Goal: Complete application form: Complete application form

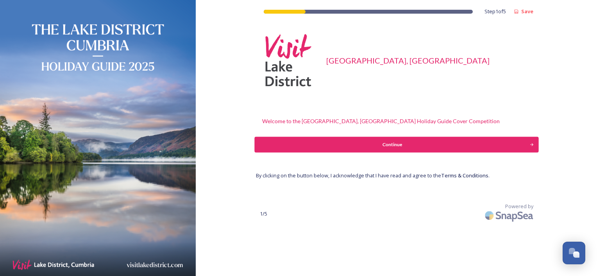
click at [393, 144] on div "Continue" at bounding box center [391, 144] width 267 height 7
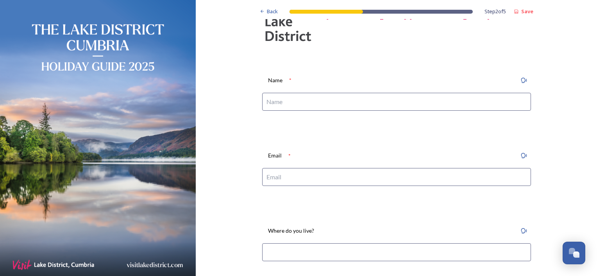
scroll to position [22, 0]
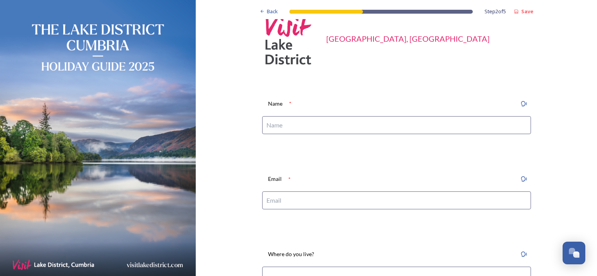
click at [389, 120] on input at bounding box center [396, 125] width 269 height 18
type input "[PERSON_NAME]"
click at [303, 198] on input at bounding box center [396, 201] width 269 height 18
type input "[PERSON_NAME][EMAIL_ADDRESS][DOMAIN_NAME]"
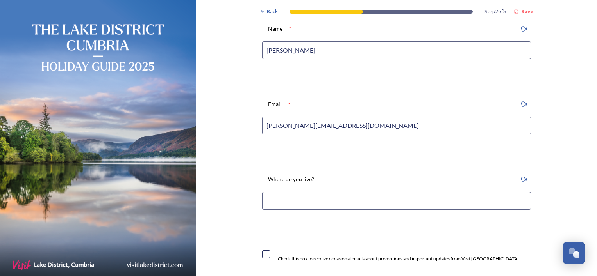
scroll to position [100, 0]
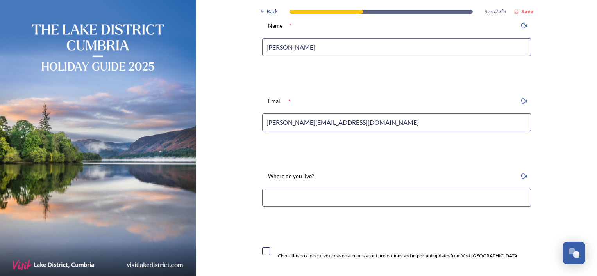
click at [284, 200] on input at bounding box center [396, 198] width 269 height 18
type input "P"
type input "Treales, [PERSON_NAME], [GEOGRAPHIC_DATA]"
click at [262, 253] on input "checkbox" at bounding box center [266, 252] width 8 height 8
checkbox input "true"
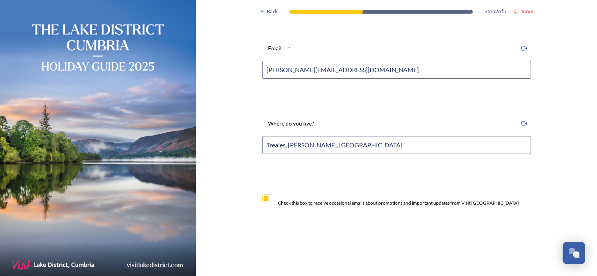
scroll to position [217, 0]
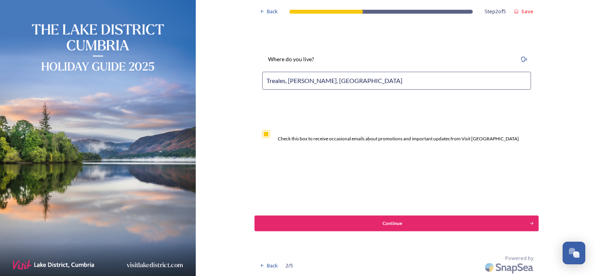
click at [399, 222] on div "Continue" at bounding box center [391, 223] width 267 height 7
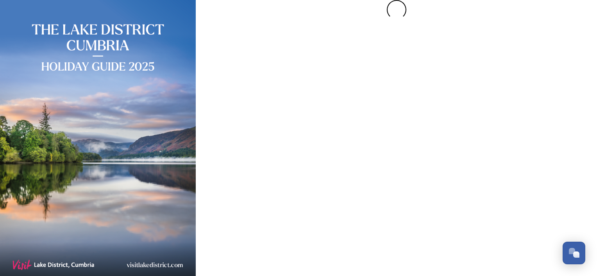
scroll to position [0, 0]
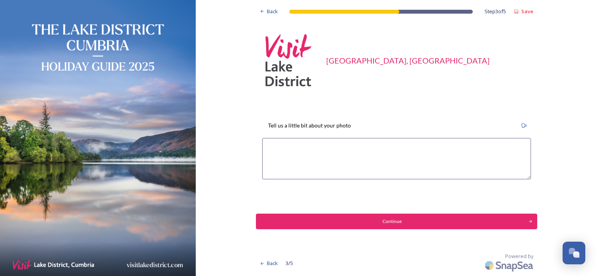
click at [268, 146] on textarea at bounding box center [396, 158] width 269 height 41
click at [308, 149] on textarea "This image was catured on a trip to [GEOGRAPHIC_DATA] in" at bounding box center [396, 158] width 269 height 41
click at [386, 149] on textarea "This image was captured on a trip to [GEOGRAPHIC_DATA] in" at bounding box center [396, 158] width 269 height 41
click at [415, 146] on textarea "This image was captured on a trip to [GEOGRAPHIC_DATA] in [DATE]!" at bounding box center [396, 158] width 269 height 41
drag, startPoint x: 412, startPoint y: 146, endPoint x: 403, endPoint y: 146, distance: 9.0
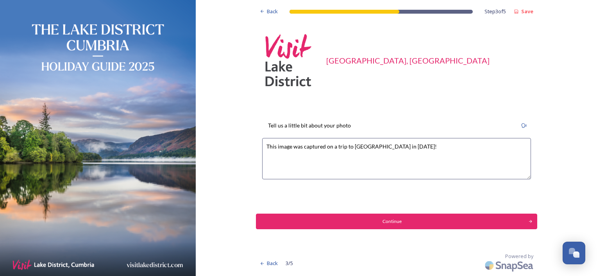
click at [403, 146] on textarea "This image was captured on a trip to [GEOGRAPHIC_DATA] in [DATE]!" at bounding box center [396, 158] width 269 height 41
click at [325, 147] on textarea "This image was captured on a trip to [GEOGRAPHIC_DATA] in [DATE]" at bounding box center [396, 158] width 269 height 41
drag, startPoint x: 388, startPoint y: 148, endPoint x: 363, endPoint y: 148, distance: 25.0
click at [363, 148] on textarea "This image was captured while exploring on a trip to [GEOGRAPHIC_DATA] in [DATE]" at bounding box center [396, 158] width 269 height 41
click at [415, 147] on textarea "This image was captured while exploring [GEOGRAPHIC_DATA] in [DATE]" at bounding box center [396, 158] width 269 height 41
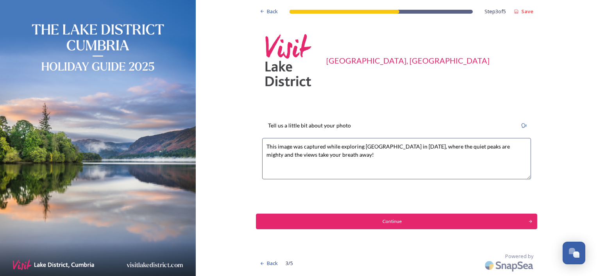
drag, startPoint x: 454, startPoint y: 147, endPoint x: 440, endPoint y: 146, distance: 14.1
click at [440, 146] on textarea "This image was captured while exploring [GEOGRAPHIC_DATA] in [DATE], where the …" at bounding box center [396, 158] width 269 height 41
type textarea "This image was captured while exploring [GEOGRAPHIC_DATA] in [DATE], where the …"
click at [398, 222] on div "Continue" at bounding box center [391, 221] width 267 height 7
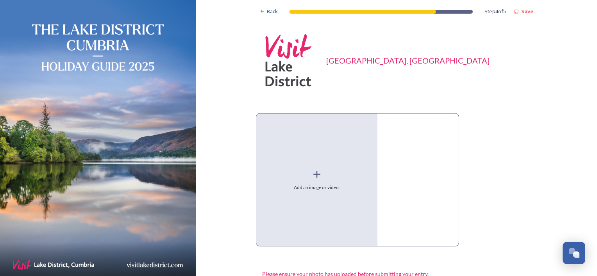
click at [313, 173] on icon at bounding box center [317, 175] width 12 height 12
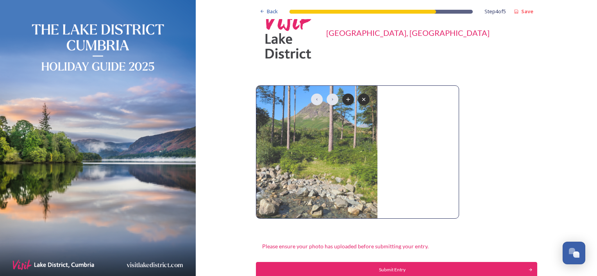
scroll to position [39, 0]
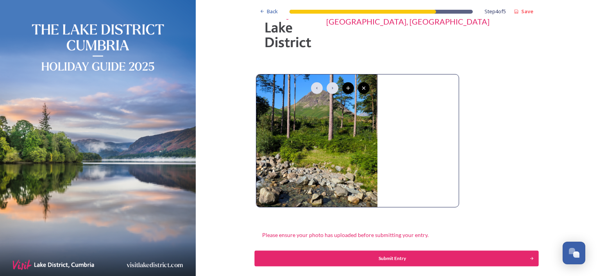
click at [394, 257] on div "Submit Entry" at bounding box center [391, 258] width 267 height 7
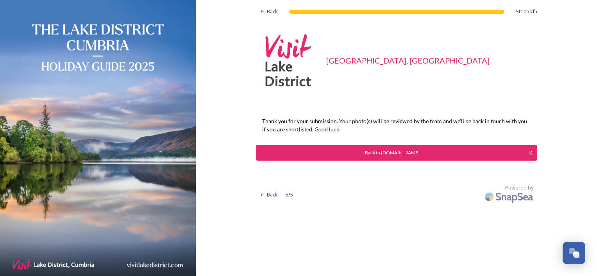
click at [414, 151] on div "Back to [DOMAIN_NAME]" at bounding box center [392, 153] width 264 height 7
click at [269, 13] on span "Back" at bounding box center [272, 11] width 11 height 7
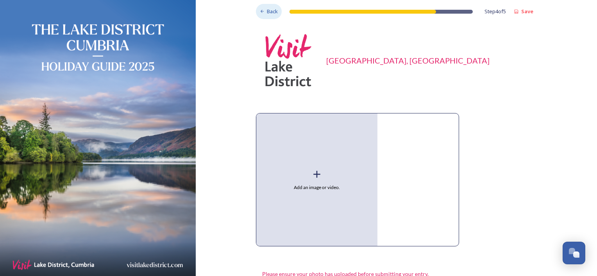
click at [269, 13] on span "Back" at bounding box center [272, 11] width 11 height 7
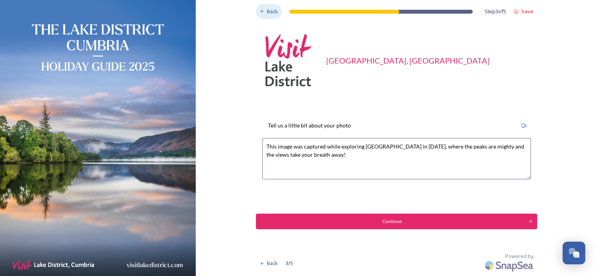
click at [269, 13] on span "Back" at bounding box center [272, 11] width 11 height 7
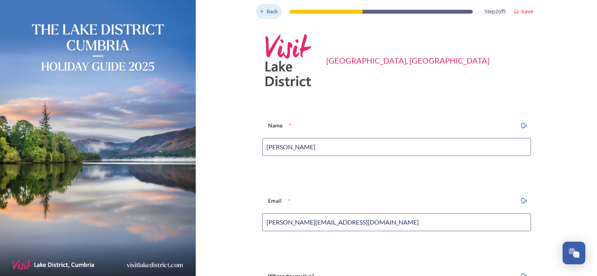
click at [269, 13] on span "Back" at bounding box center [272, 11] width 11 height 7
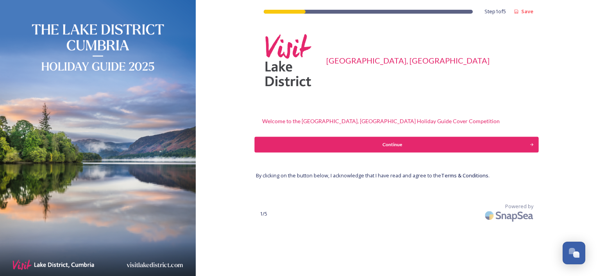
click at [383, 145] on div "Continue" at bounding box center [391, 144] width 267 height 7
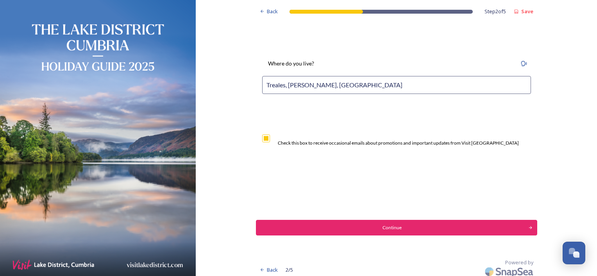
scroll to position [217, 0]
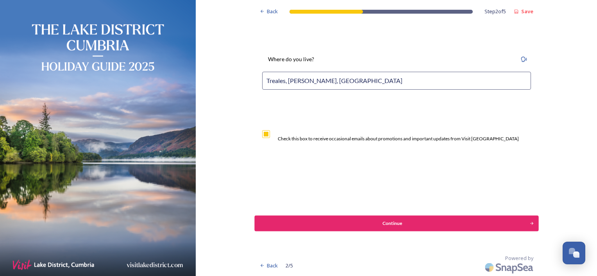
click at [390, 225] on div "Continue" at bounding box center [391, 223] width 267 height 7
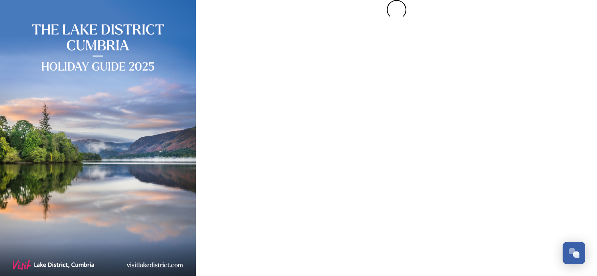
scroll to position [0, 0]
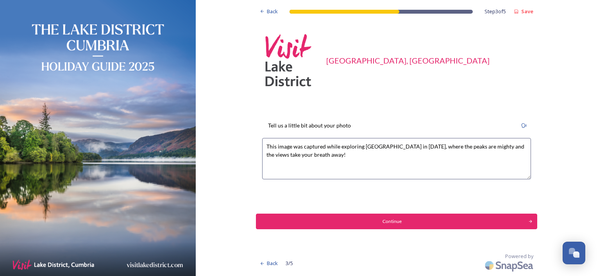
drag, startPoint x: 400, startPoint y: 146, endPoint x: 390, endPoint y: 146, distance: 9.4
click at [390, 146] on textarea "This image was captured while exploring [GEOGRAPHIC_DATA] in [DATE], where the …" at bounding box center [396, 158] width 269 height 41
drag, startPoint x: 519, startPoint y: 146, endPoint x: 417, endPoint y: 146, distance: 101.1
click at [417, 146] on textarea "This image was captured while exploring [GEOGRAPHIC_DATA] in [DATE], where the …" at bounding box center [396, 158] width 269 height 41
drag, startPoint x: 393, startPoint y: 155, endPoint x: 336, endPoint y: 154, distance: 56.6
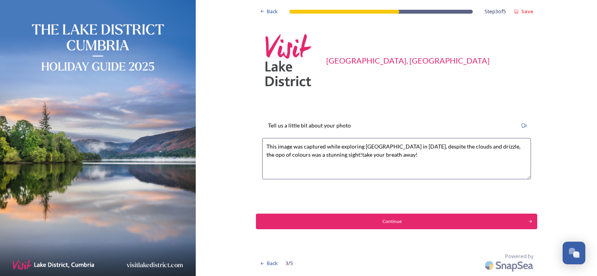
click at [336, 154] on textarea "This image was captured while exploring [GEOGRAPHIC_DATA] in [DATE], despite th…" at bounding box center [396, 158] width 269 height 41
drag, startPoint x: 498, startPoint y: 146, endPoint x: 513, endPoint y: 145, distance: 15.2
click at [498, 146] on textarea "This image was captured while exploring [GEOGRAPHIC_DATA] in [DATE], despite th…" at bounding box center [396, 158] width 269 height 41
drag, startPoint x: 508, startPoint y: 146, endPoint x: 499, endPoint y: 146, distance: 8.6
click at [499, 146] on textarea "This image was captured while exploring [GEOGRAPHIC_DATA] in [DATE], despite th…" at bounding box center [396, 158] width 269 height 41
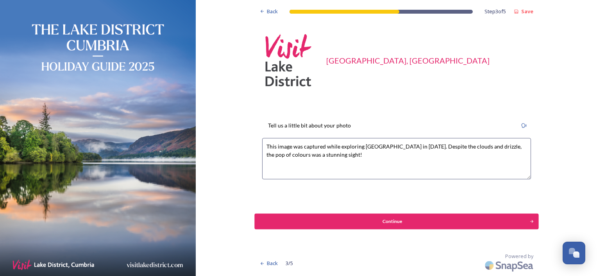
type textarea "This image was captured while exploring [GEOGRAPHIC_DATA] in [DATE]. Despite th…"
click at [394, 219] on div "Continue" at bounding box center [391, 221] width 267 height 7
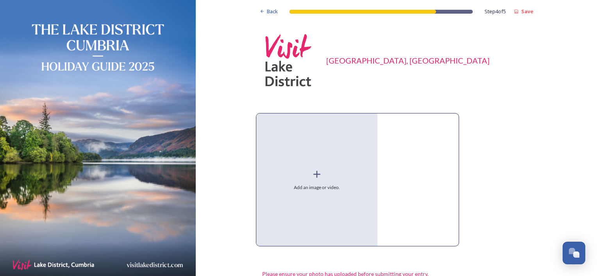
click at [311, 169] on icon at bounding box center [317, 175] width 12 height 12
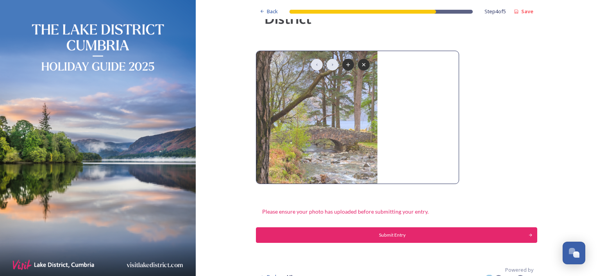
scroll to position [74, 0]
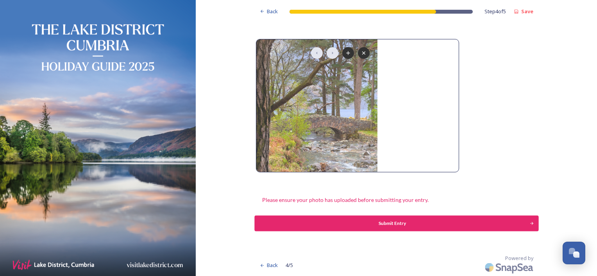
click at [395, 223] on div "Submit Entry" at bounding box center [391, 223] width 267 height 7
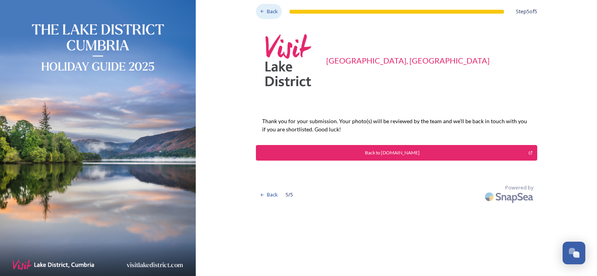
click at [270, 11] on span "Back" at bounding box center [272, 11] width 11 height 7
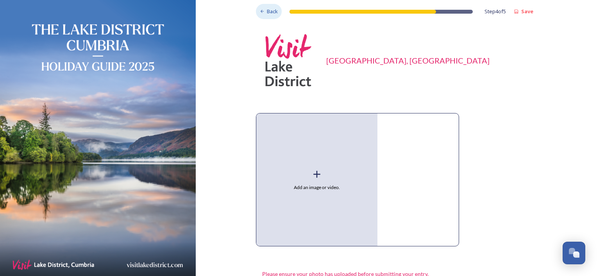
click at [270, 11] on span "Back" at bounding box center [272, 11] width 11 height 7
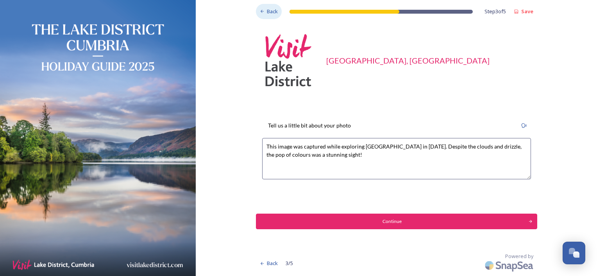
click at [270, 11] on span "Back" at bounding box center [272, 11] width 11 height 7
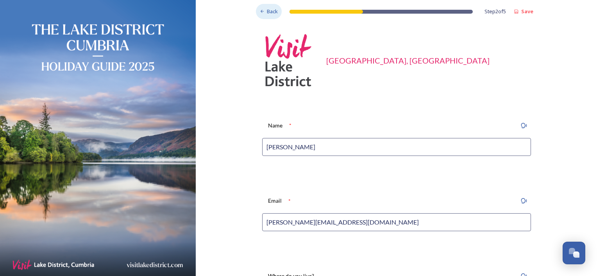
click at [270, 11] on span "Back" at bounding box center [272, 11] width 11 height 7
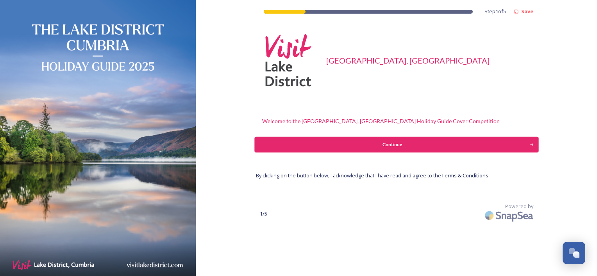
click at [390, 144] on div "Continue" at bounding box center [391, 144] width 267 height 7
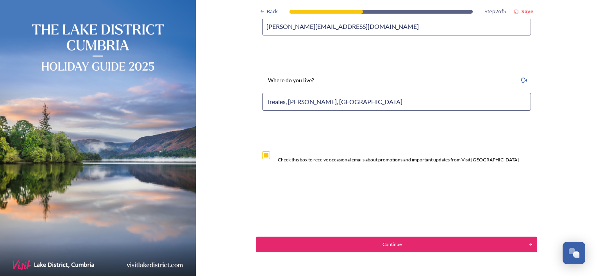
scroll to position [217, 0]
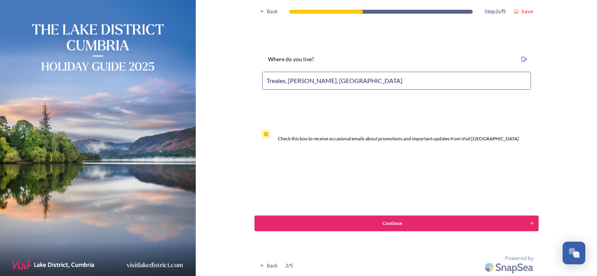
click at [390, 223] on div "Continue" at bounding box center [391, 223] width 267 height 7
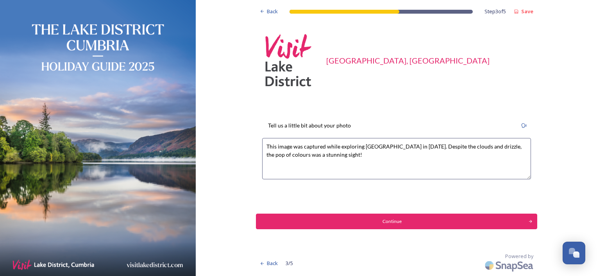
drag, startPoint x: 336, startPoint y: 156, endPoint x: 340, endPoint y: 147, distance: 10.2
click at [340, 147] on textarea "This image was captured while exploring [GEOGRAPHIC_DATA] in [DATE]. Despite th…" at bounding box center [396, 158] width 269 height 41
drag, startPoint x: 455, startPoint y: 148, endPoint x: 270, endPoint y: 149, distance: 184.7
click at [267, 149] on textarea "This image was captured while watching the sunset on [GEOGRAPHIC_DATA], [GEOGRA…" at bounding box center [396, 158] width 269 height 41
paste textarea "stunning moment was captured while watching the sunset over [GEOGRAPHIC_DATA], …"
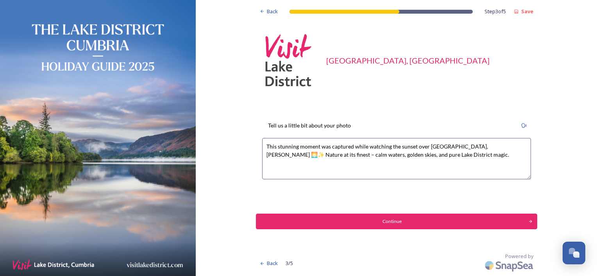
drag, startPoint x: 498, startPoint y: 144, endPoint x: 485, endPoint y: 144, distance: 13.3
click at [485, 144] on textarea "This stunning moment was captured while watching the sunset over [GEOGRAPHIC_DA…" at bounding box center [396, 158] width 269 height 41
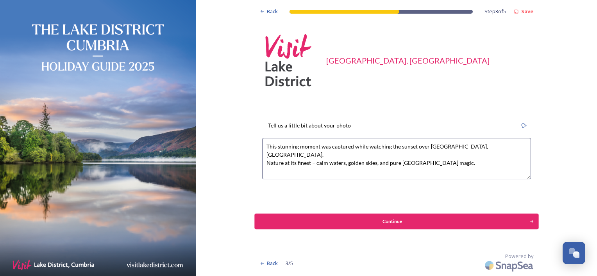
type textarea "This stunning moment was captured while watching the sunset over [GEOGRAPHIC_DA…"
click at [399, 220] on div "Continue" at bounding box center [391, 221] width 267 height 7
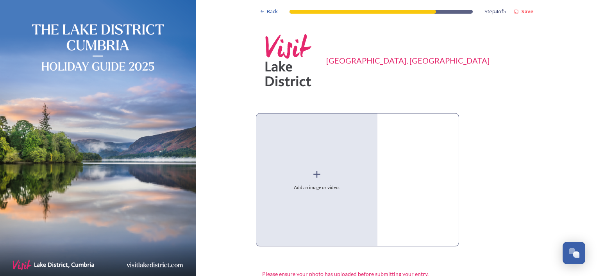
click at [314, 174] on icon at bounding box center [316, 174] width 7 height 7
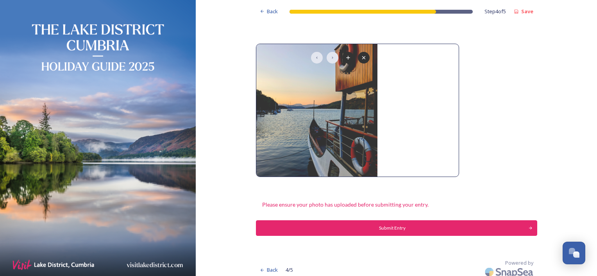
scroll to position [74, 0]
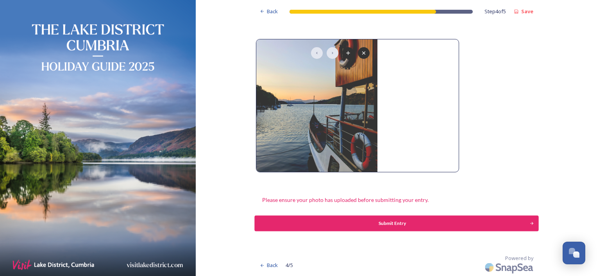
click at [391, 222] on div "Submit Entry" at bounding box center [391, 223] width 267 height 7
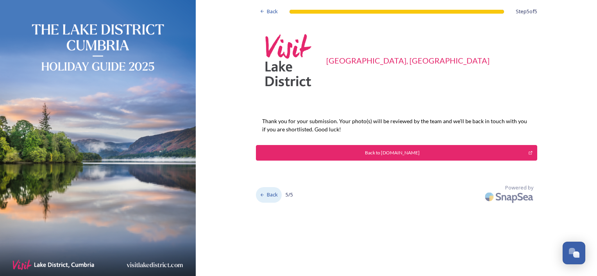
click at [275, 195] on span "Back" at bounding box center [272, 194] width 11 height 7
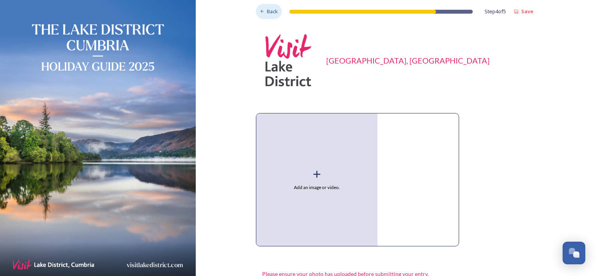
click at [269, 12] on span "Back" at bounding box center [272, 11] width 11 height 7
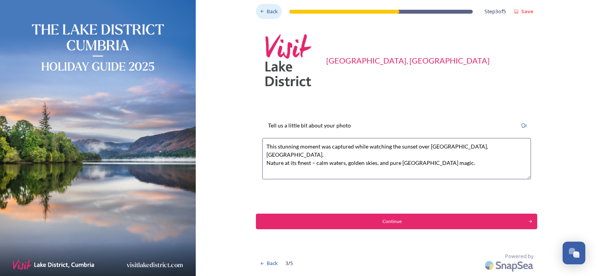
click at [269, 12] on span "Back" at bounding box center [272, 11] width 11 height 7
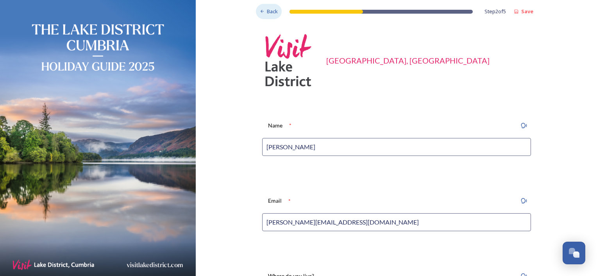
click at [269, 12] on span "Back" at bounding box center [272, 11] width 11 height 7
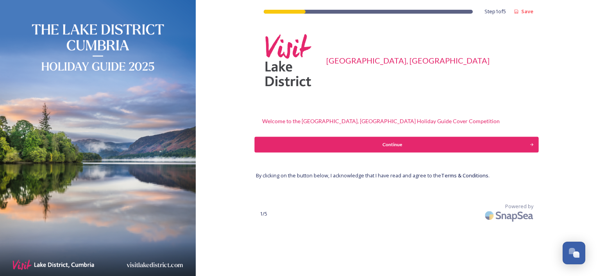
click at [415, 145] on div "Continue" at bounding box center [391, 144] width 267 height 7
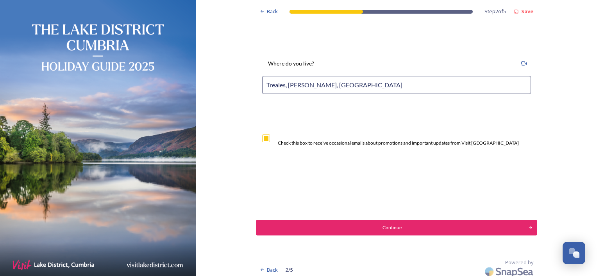
scroll to position [217, 0]
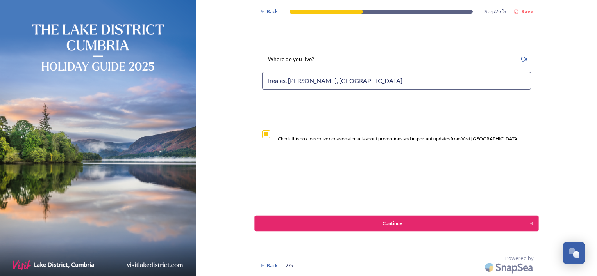
click at [387, 221] on div "Continue" at bounding box center [391, 223] width 267 height 7
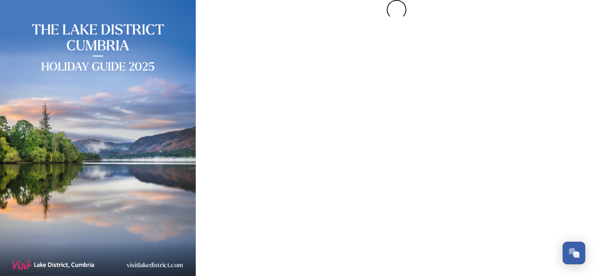
scroll to position [0, 0]
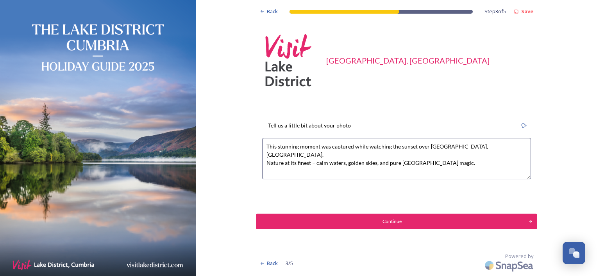
drag, startPoint x: 452, startPoint y: 157, endPoint x: 263, endPoint y: 146, distance: 189.3
click at [263, 146] on textarea "This stunning moment was captured while watching the sunset over [GEOGRAPHIC_DA…" at bounding box center [396, 158] width 269 height 41
paste textarea "image was captured while taking in the stunning landscape of [GEOGRAPHIC_DATA] …"
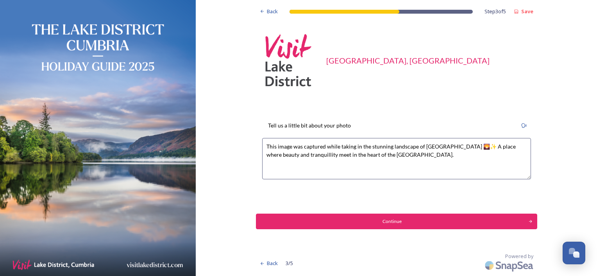
drag, startPoint x: 469, startPoint y: 146, endPoint x: 455, endPoint y: 146, distance: 13.7
click at [455, 146] on textarea "This image was captured while taking in the stunning landscape of [GEOGRAPHIC_D…" at bounding box center [396, 158] width 269 height 41
type textarea "This image was captured while taking in the stunning landscape of [GEOGRAPHIC_D…"
click at [398, 220] on div "Continue" at bounding box center [391, 221] width 267 height 7
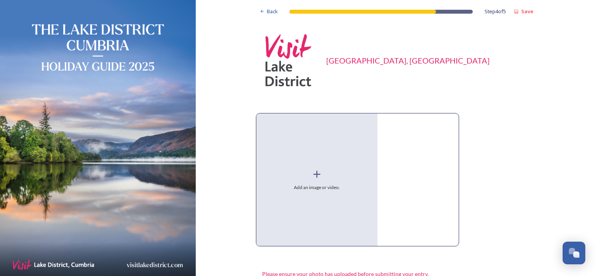
click at [314, 172] on icon at bounding box center [316, 174] width 7 height 7
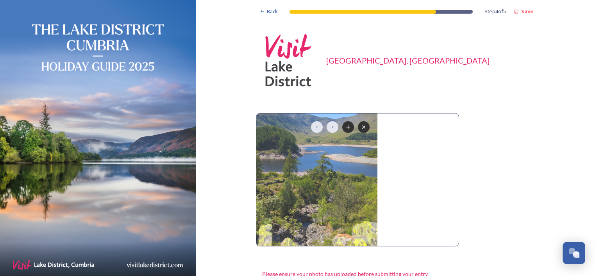
scroll to position [74, 0]
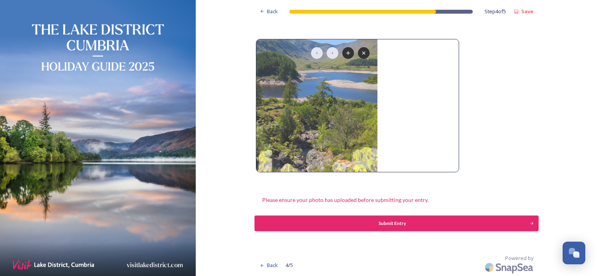
click at [386, 222] on div "Submit Entry" at bounding box center [391, 223] width 267 height 7
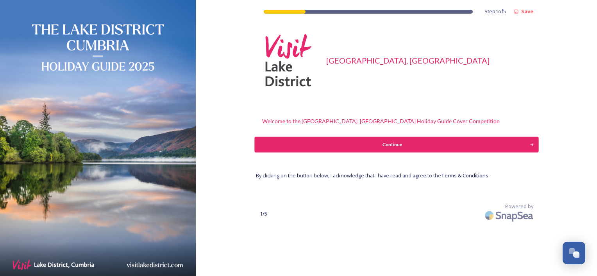
click at [395, 145] on div "Continue" at bounding box center [391, 144] width 267 height 7
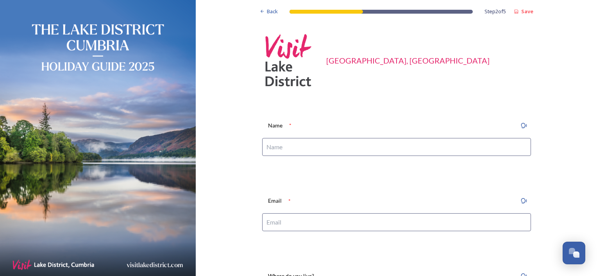
click at [384, 143] on input at bounding box center [396, 147] width 269 height 18
type input "[PERSON_NAME]"
click at [284, 221] on input at bounding box center [396, 223] width 269 height 18
type input "[PERSON_NAME][EMAIL_ADDRESS][DOMAIN_NAME]"
type input "Treales, [PERSON_NAME], [GEOGRAPHIC_DATA]"
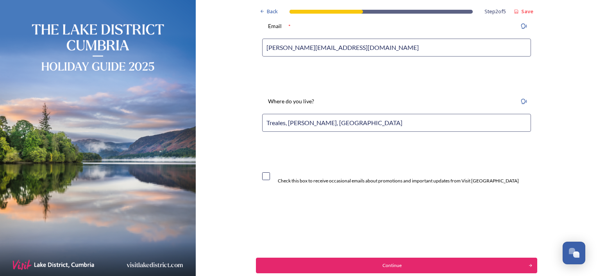
scroll to position [195, 0]
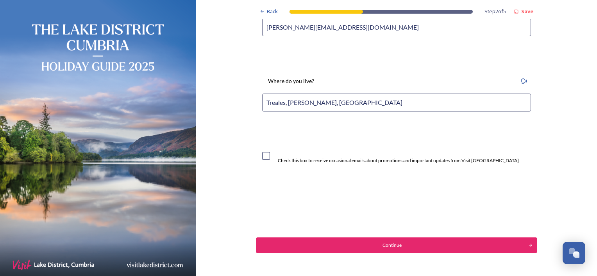
click at [262, 152] on input "checkbox" at bounding box center [266, 156] width 8 height 8
checkbox input "true"
click at [395, 245] on div "Continue" at bounding box center [391, 245] width 267 height 7
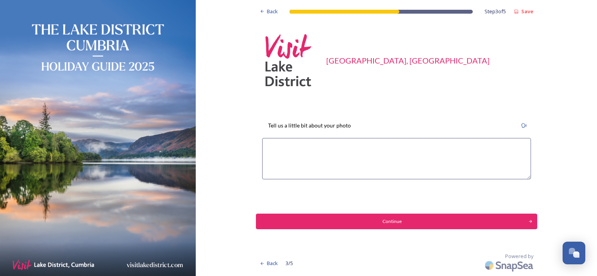
paste textarea "Golden Framed Tranquillity – Autumn at Windermere"
type textarea "Golden Framed Tranquillity – Autumn at Windermere!"
click at [396, 223] on div "Continue" at bounding box center [391, 221] width 267 height 7
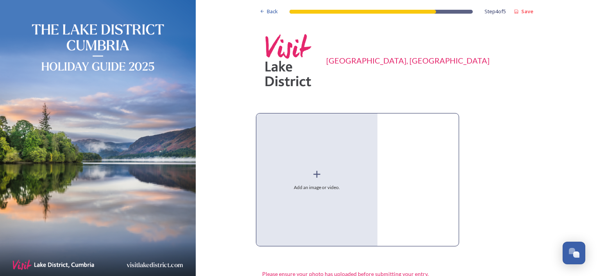
click at [313, 174] on icon at bounding box center [316, 174] width 7 height 7
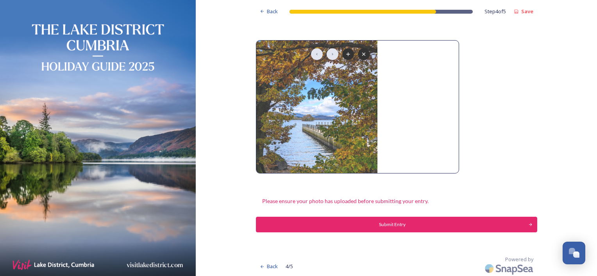
scroll to position [74, 0]
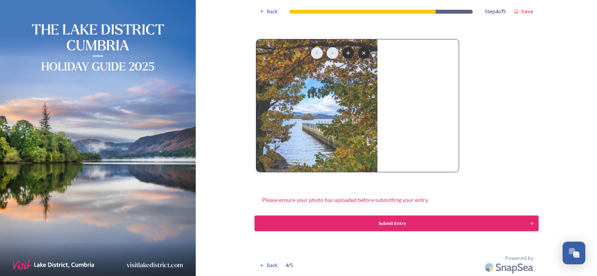
click at [394, 222] on div "Submit Entry" at bounding box center [391, 223] width 267 height 7
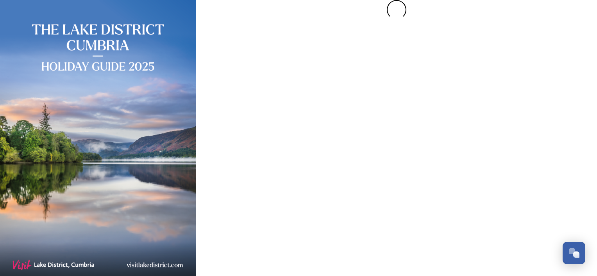
scroll to position [0, 0]
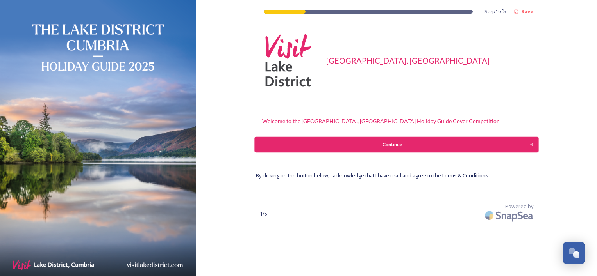
click at [378, 145] on div "Continue" at bounding box center [391, 144] width 267 height 7
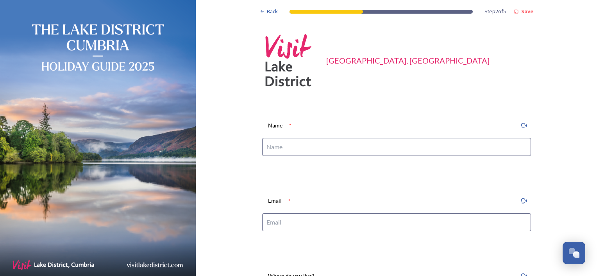
click at [292, 145] on input at bounding box center [396, 147] width 269 height 18
type input "[PERSON_NAME]"
click at [284, 221] on input at bounding box center [396, 223] width 269 height 18
type input "[PERSON_NAME][EMAIL_ADDRESS][DOMAIN_NAME]"
type input "Treales, [PERSON_NAME], [GEOGRAPHIC_DATA]"
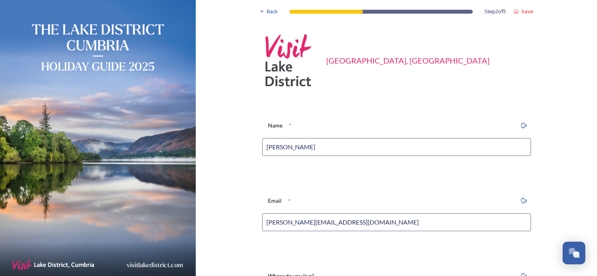
scroll to position [195, 0]
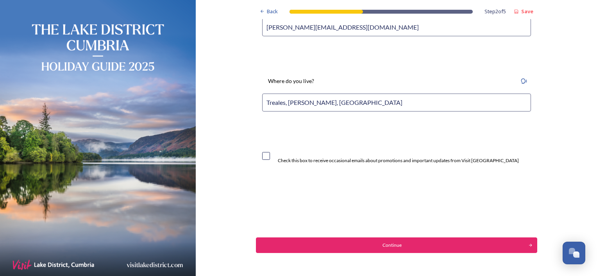
click at [263, 155] on input "checkbox" at bounding box center [266, 156] width 8 height 8
checkbox input "true"
click at [377, 246] on div "Continue" at bounding box center [391, 245] width 267 height 7
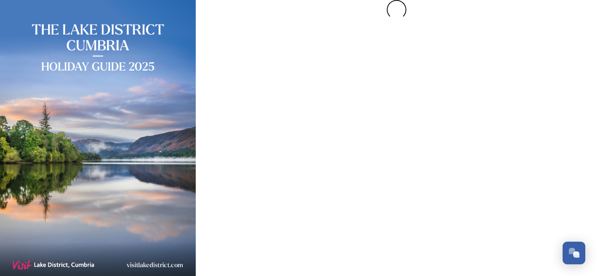
scroll to position [0, 0]
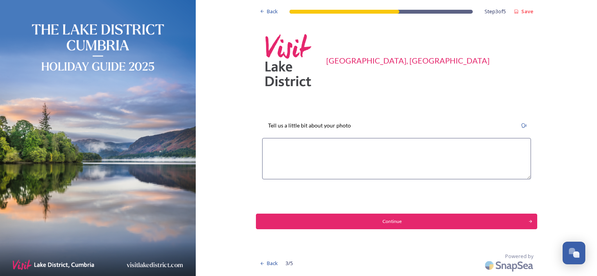
paste textarea "Through the Autumn Woodland to the Winter Hills"
click at [266, 147] on textarea "Through the Autumn Woodland to the Winter Hills!" at bounding box center [396, 158] width 269 height 41
click at [268, 146] on textarea "Through the Autumn Woodland to the Winter Hills!" at bounding box center [396, 158] width 269 height 41
drag, startPoint x: 270, startPoint y: 156, endPoint x: 264, endPoint y: 155, distance: 5.6
click at [264, 155] on textarea "Image of Derwent water captured Through the Autumn Woodland to the Winter Hills!" at bounding box center [396, 158] width 269 height 41
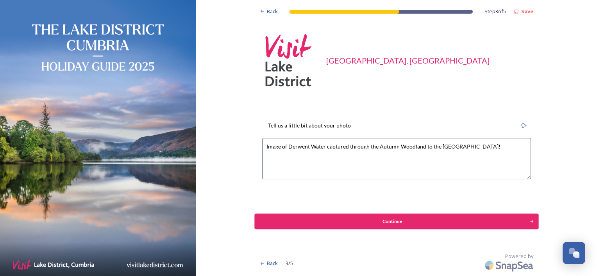
type textarea "Image of Derwent Water captured through the Autumn Woodland to the Winter Hills!"
click at [384, 220] on div "Continue" at bounding box center [391, 221] width 267 height 7
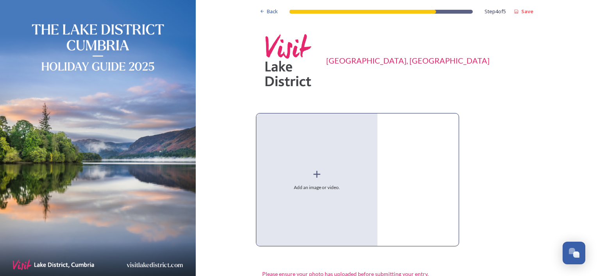
click at [311, 173] on icon at bounding box center [317, 175] width 12 height 12
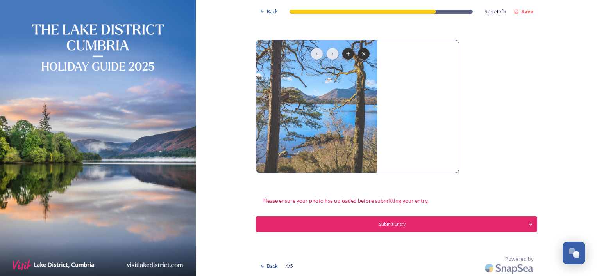
scroll to position [74, 0]
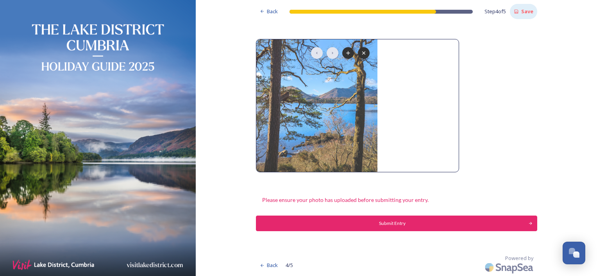
click at [525, 12] on strong "Save" at bounding box center [527, 11] width 12 height 7
click at [395, 221] on div "Submit Entry" at bounding box center [392, 223] width 264 height 7
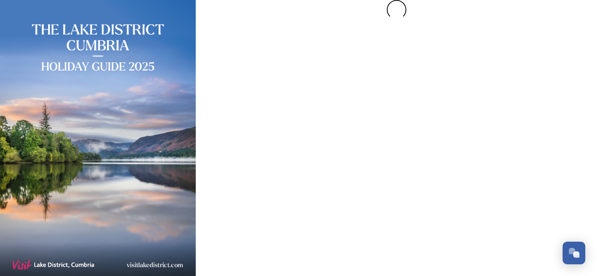
scroll to position [0, 0]
